Goal: Task Accomplishment & Management: Use online tool/utility

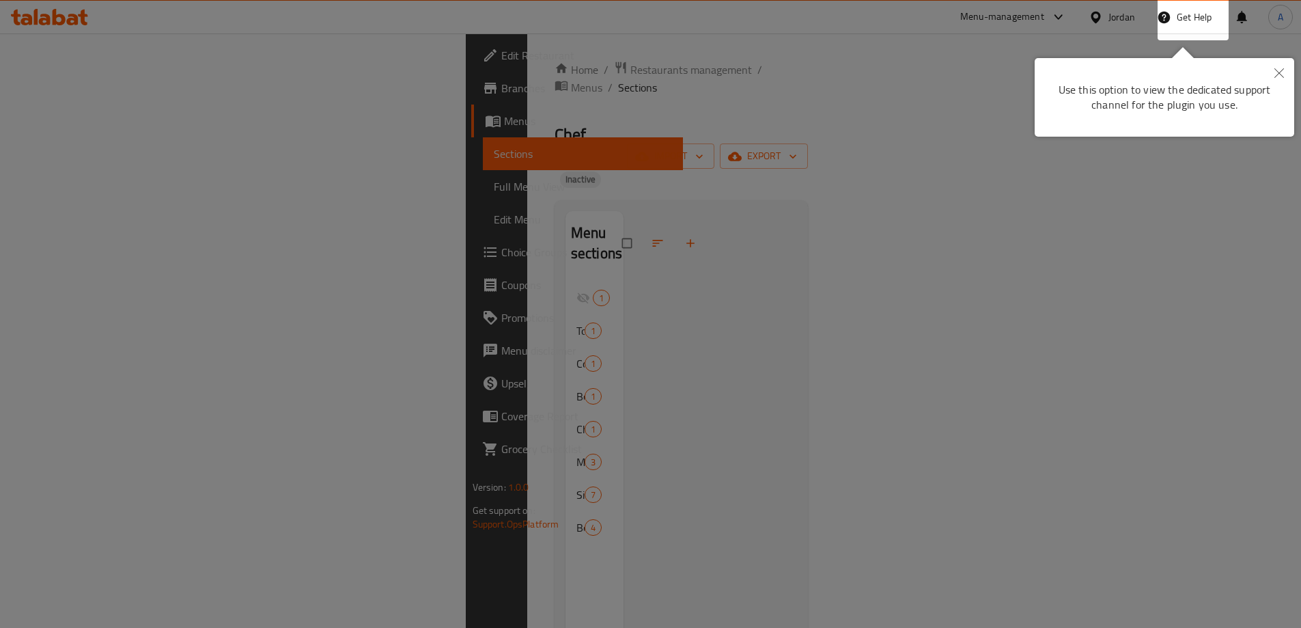
click at [738, 237] on div at bounding box center [650, 314] width 1301 height 628
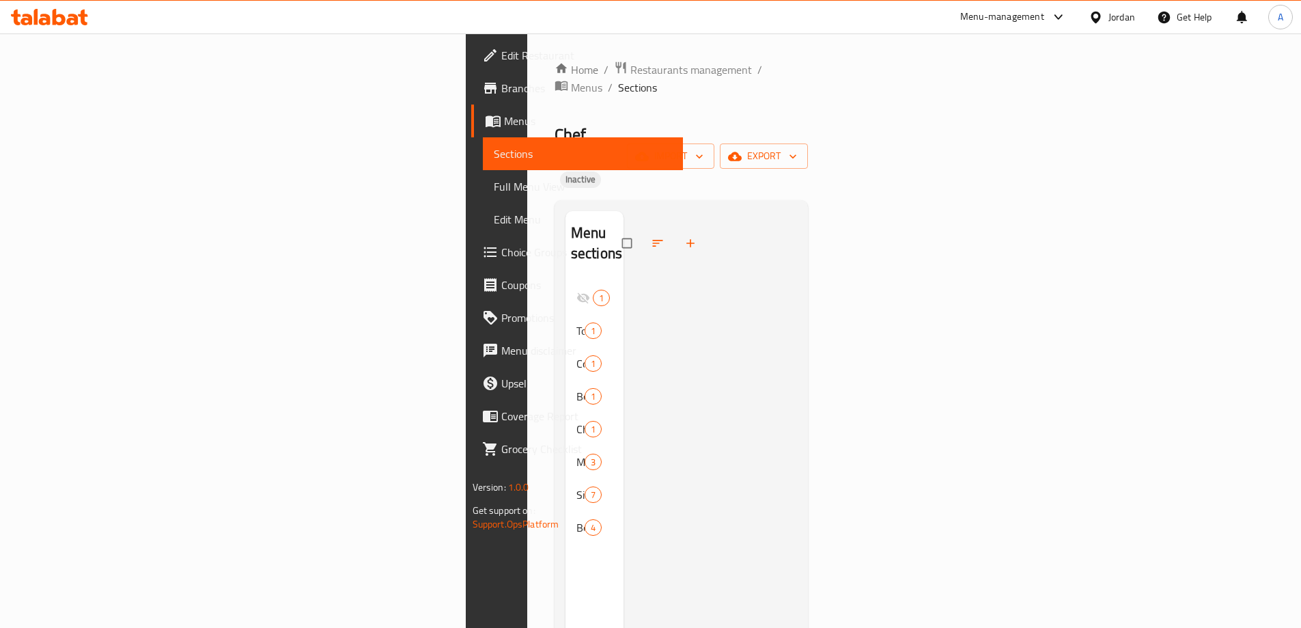
click at [57, 18] on icon at bounding box center [59, 17] width 13 height 16
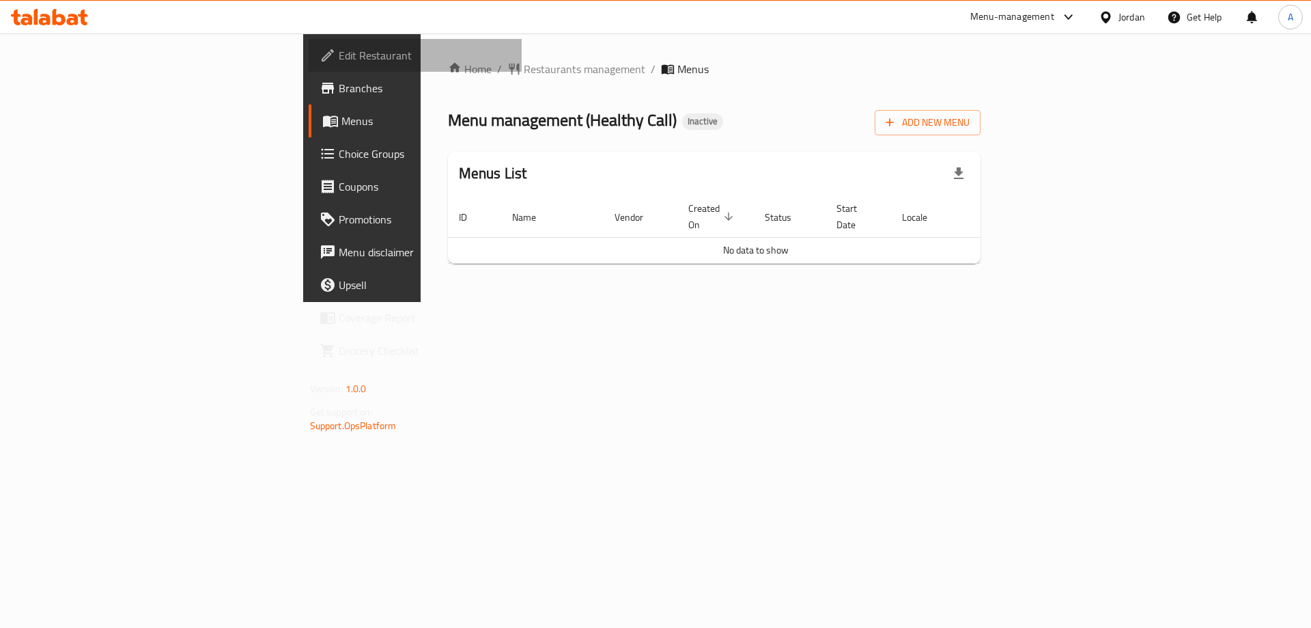
click at [339, 49] on span "Edit Restaurant" at bounding box center [425, 55] width 173 height 16
click at [970, 117] on span "Add New Menu" at bounding box center [928, 122] width 84 height 17
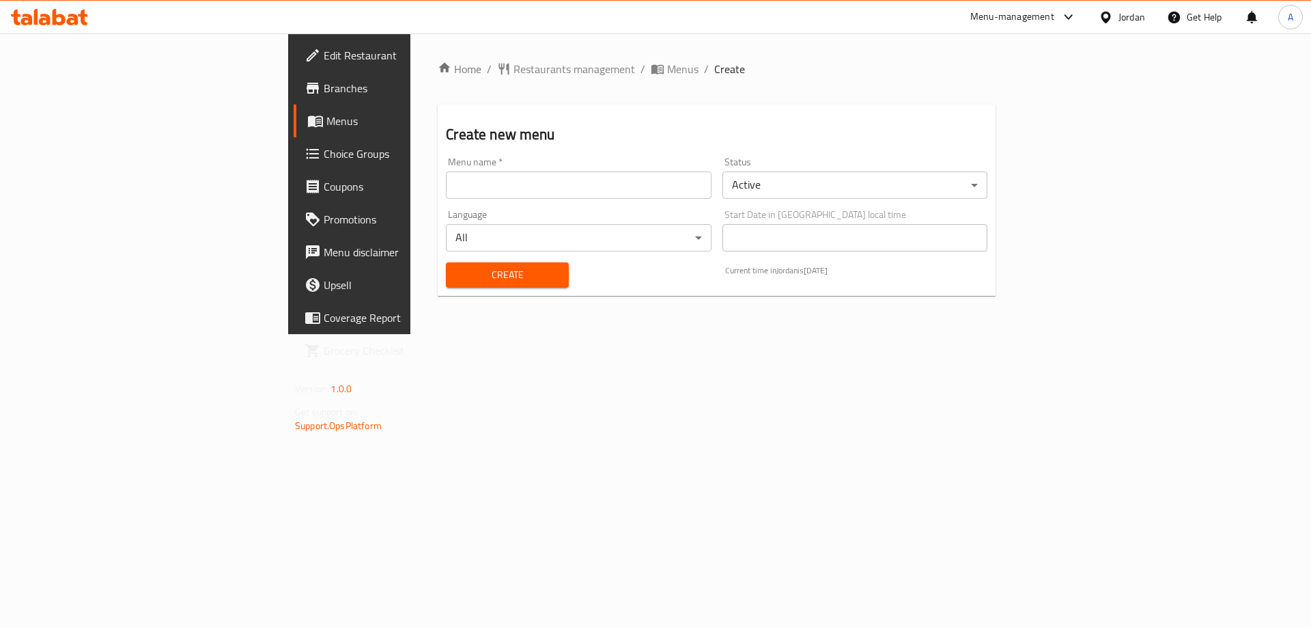
click at [487, 186] on input "text" at bounding box center [578, 184] width 265 height 27
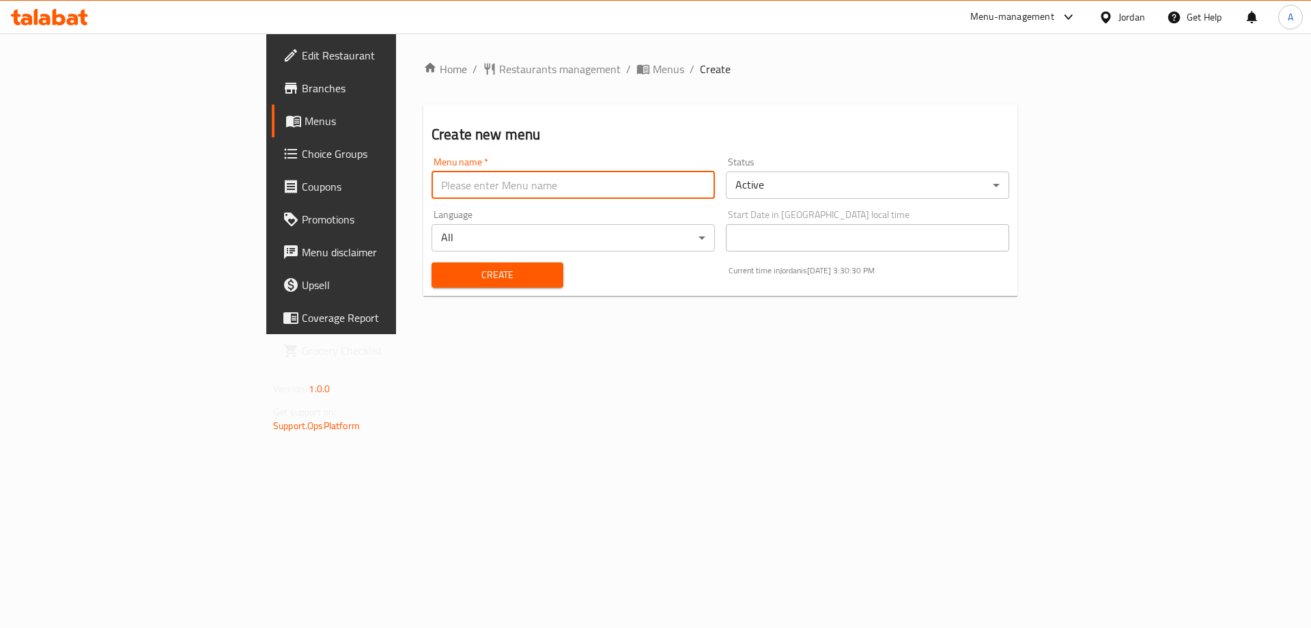
click at [432, 187] on input "text" at bounding box center [573, 184] width 283 height 27
click at [432, 197] on input "text" at bounding box center [573, 184] width 283 height 27
click at [432, 195] on input "text" at bounding box center [573, 184] width 283 height 27
type input "NEW M"
click at [432, 263] on button "Create" at bounding box center [498, 274] width 132 height 25
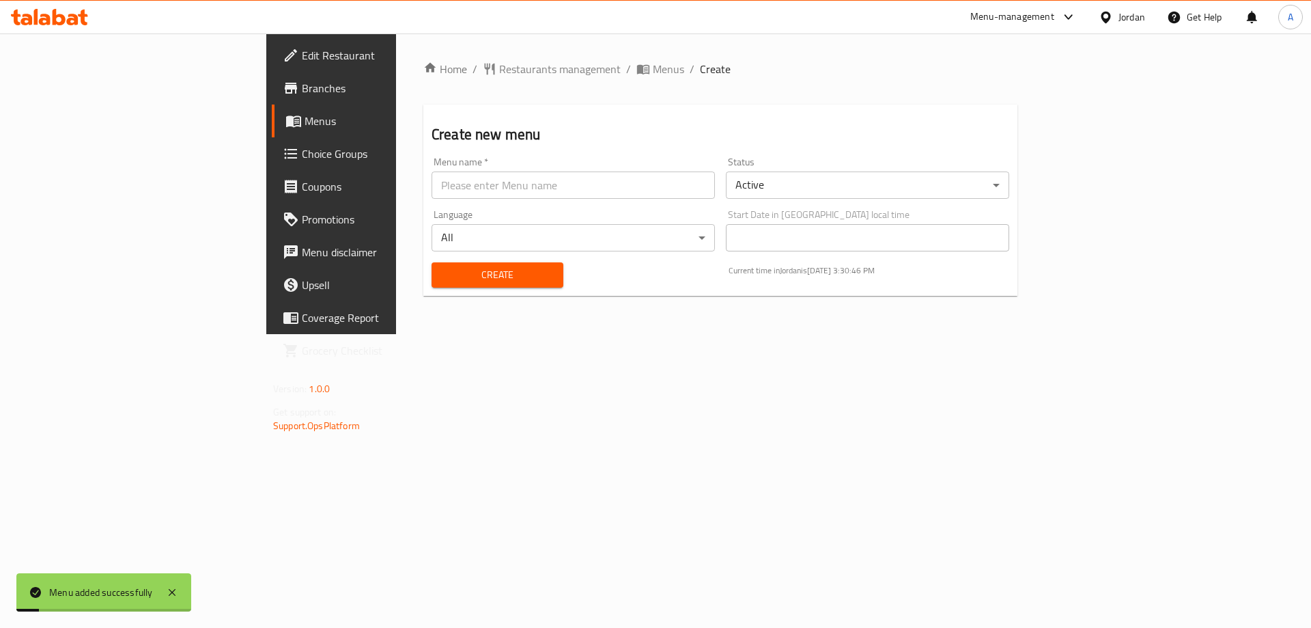
click at [305, 115] on span "Menus" at bounding box center [390, 121] width 170 height 16
